Goal: Navigation & Orientation: Find specific page/section

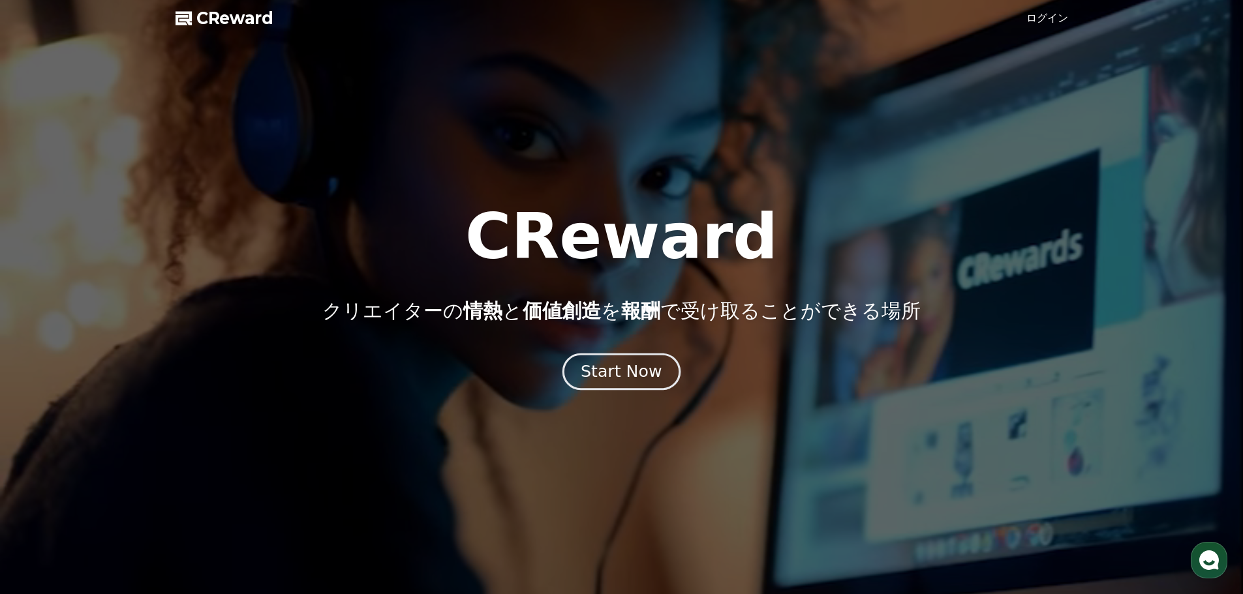
click at [603, 372] on div "Start Now" at bounding box center [621, 372] width 81 height 22
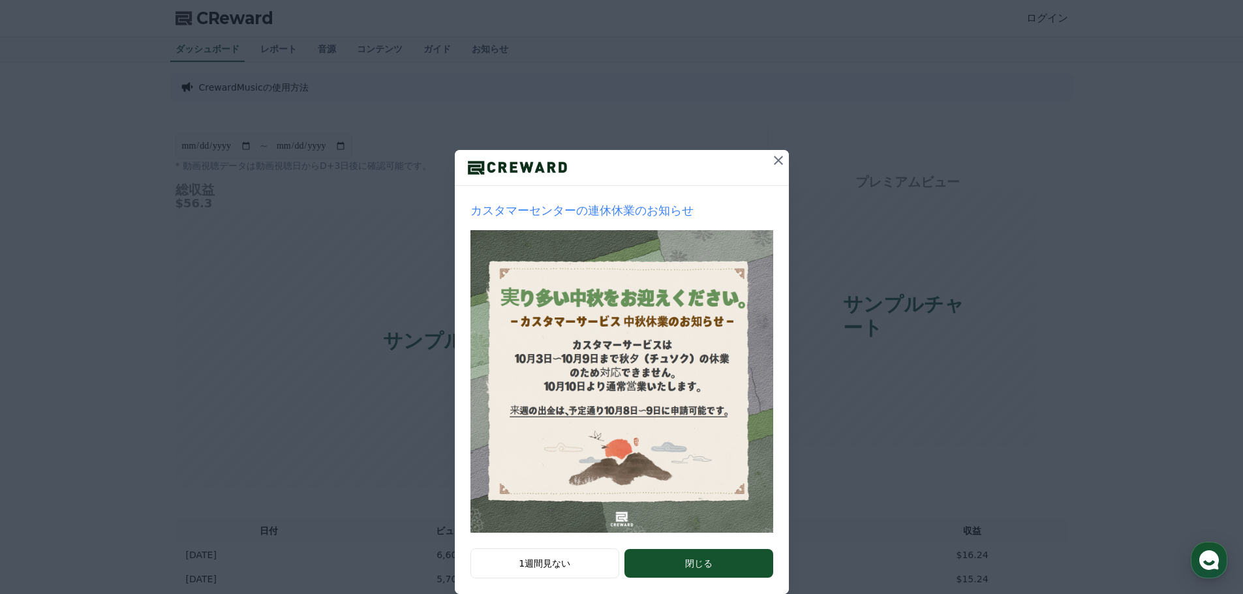
scroll to position [27, 0]
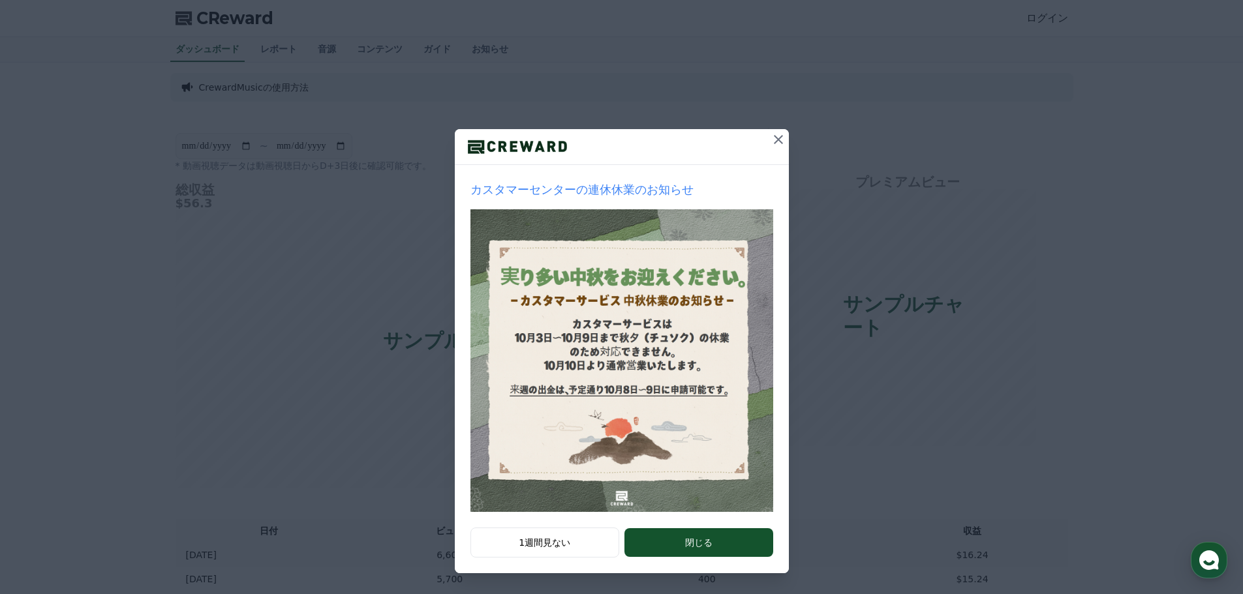
click at [674, 545] on button "閉じる" at bounding box center [698, 542] width 148 height 29
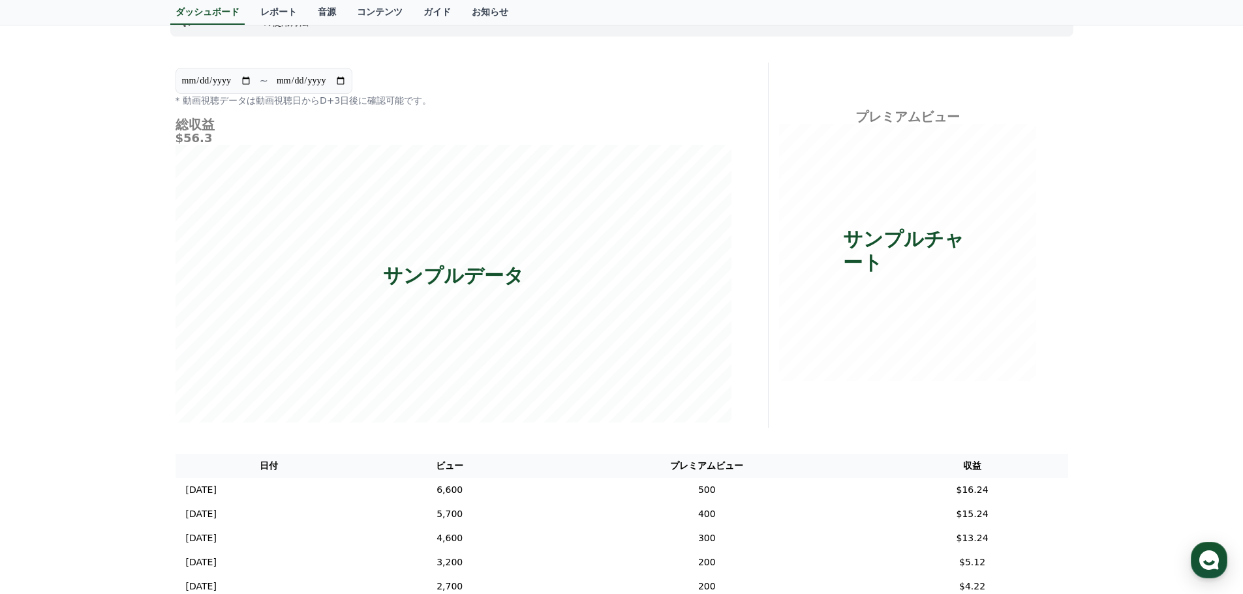
scroll to position [0, 0]
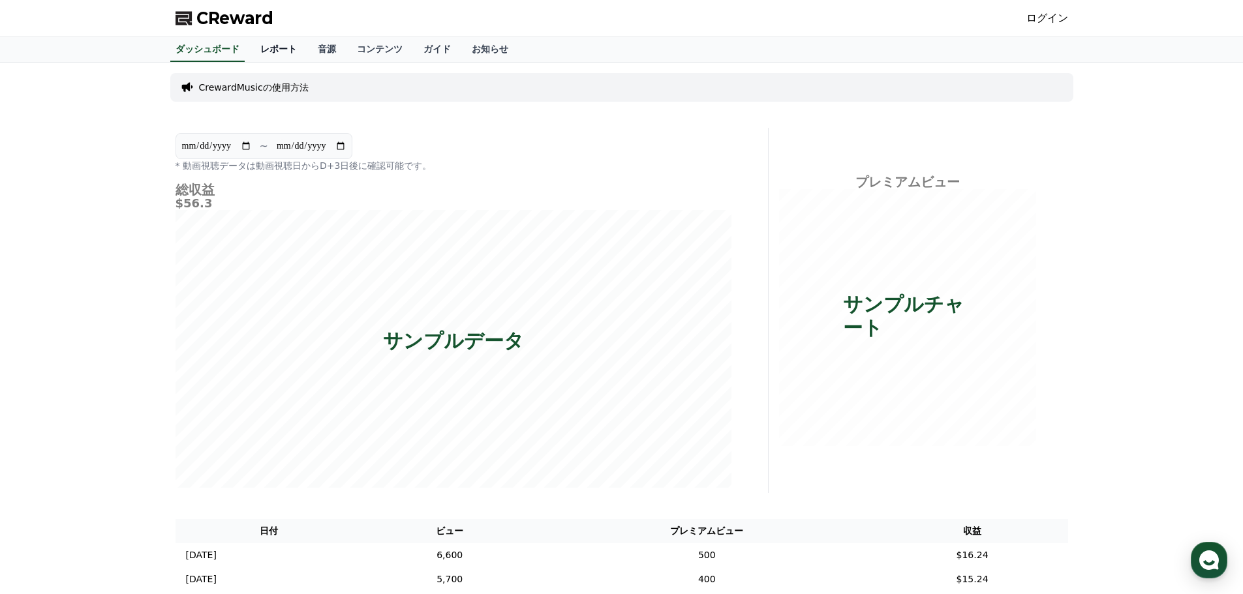
click at [250, 46] on link "レポート" at bounding box center [278, 49] width 57 height 25
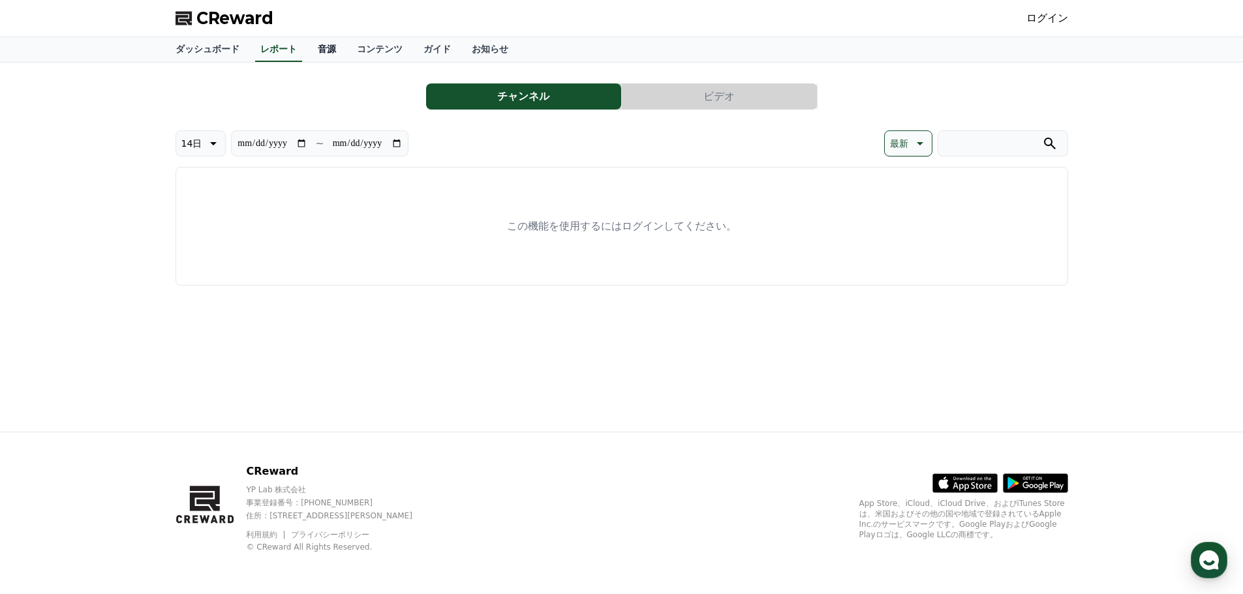
click at [307, 50] on link "音源" at bounding box center [326, 49] width 39 height 25
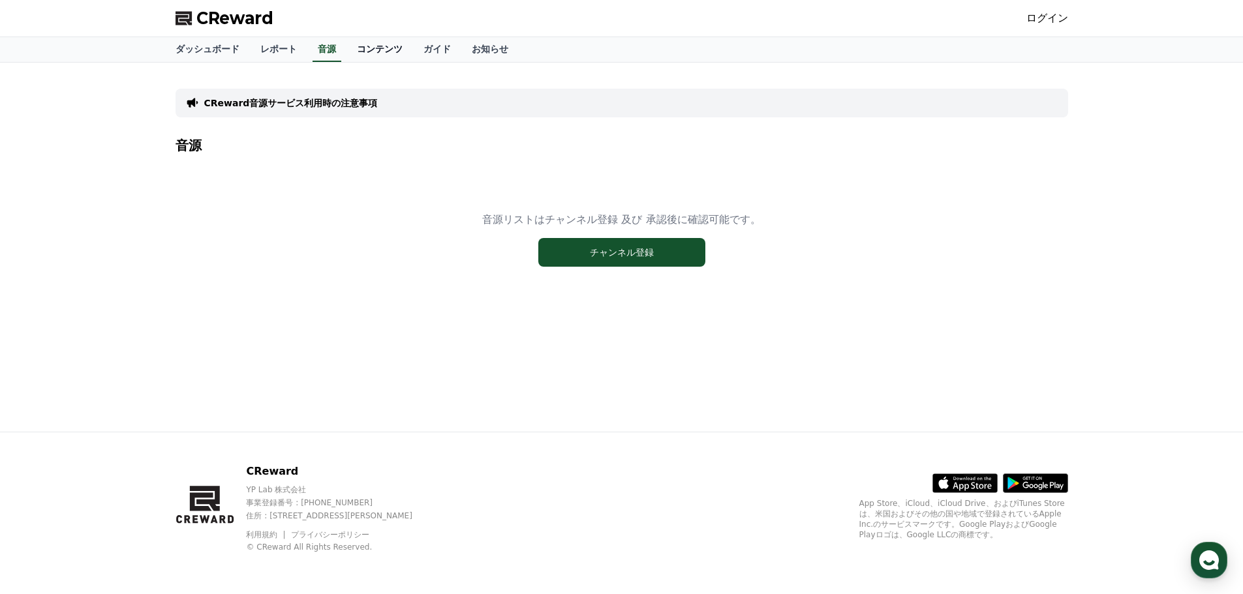
click at [352, 48] on link "コンテンツ" at bounding box center [379, 49] width 67 height 25
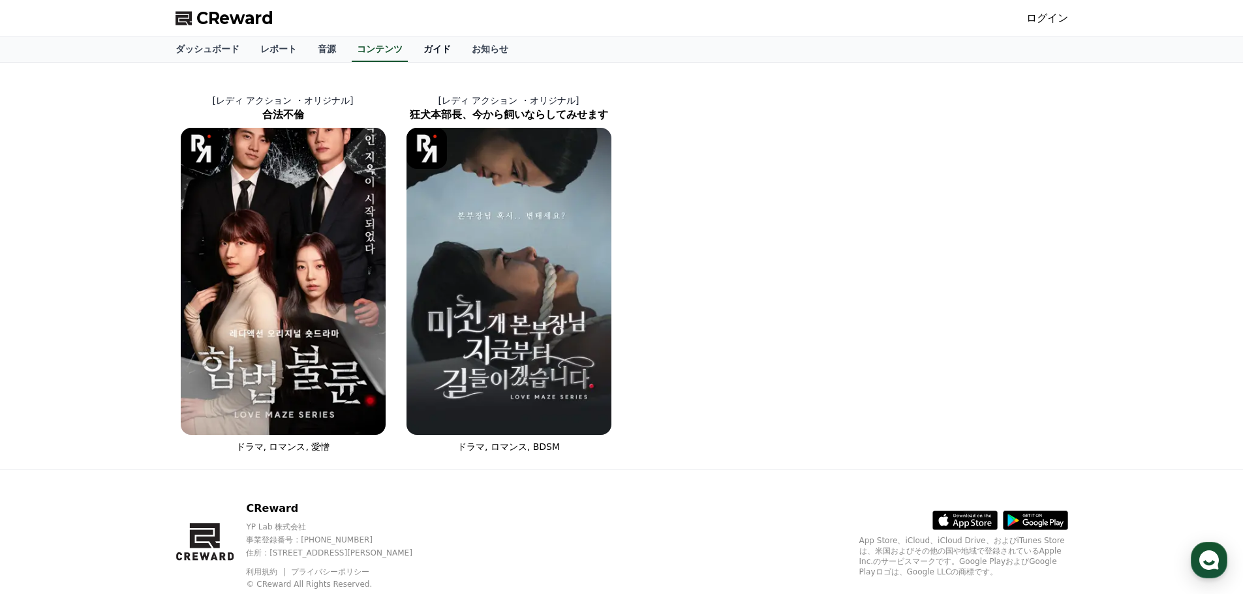
click at [413, 46] on link "ガイド" at bounding box center [437, 49] width 48 height 25
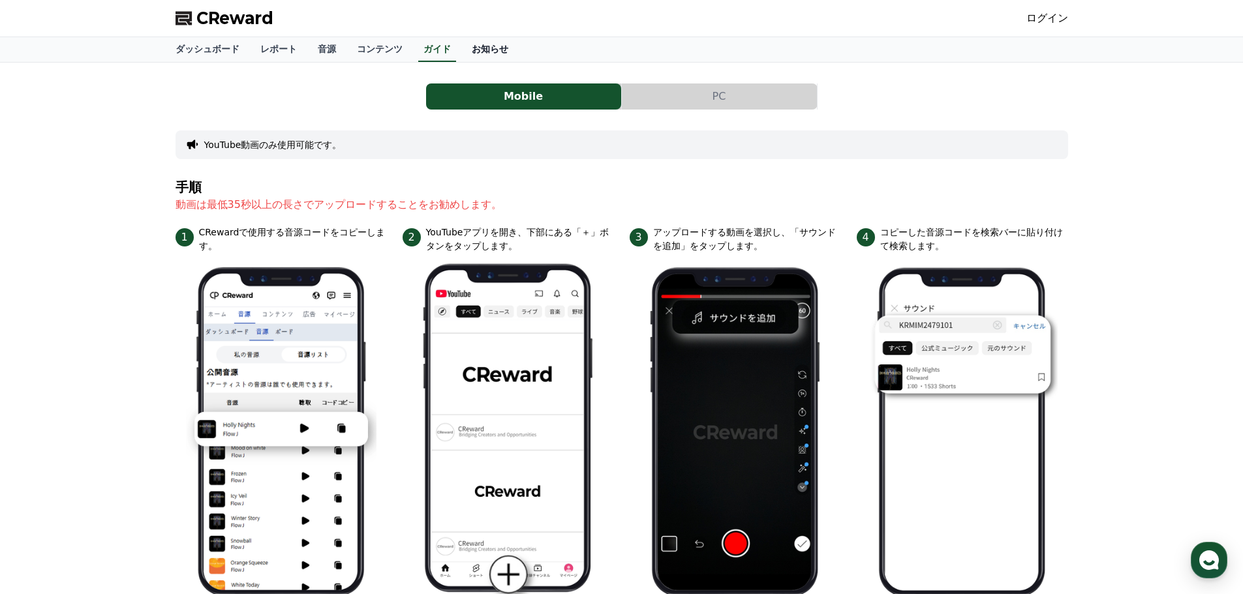
click at [461, 49] on link "お知らせ" at bounding box center [489, 49] width 57 height 25
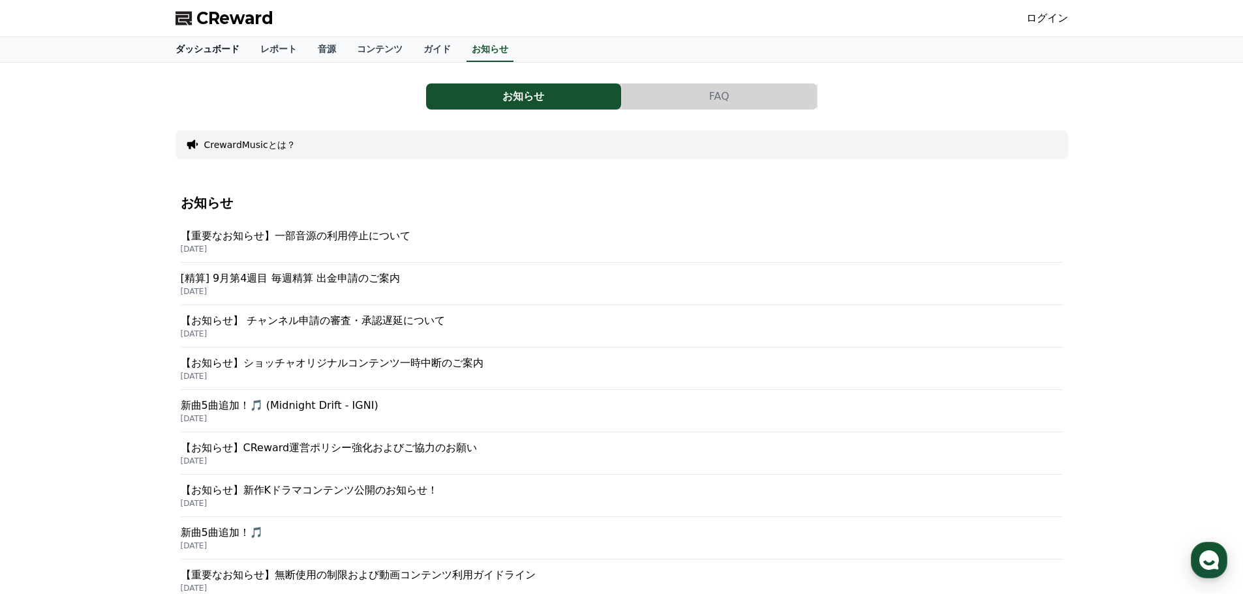
click at [202, 52] on link "ダッシュボード" at bounding box center [207, 49] width 85 height 25
